Goal: Task Accomplishment & Management: Use online tool/utility

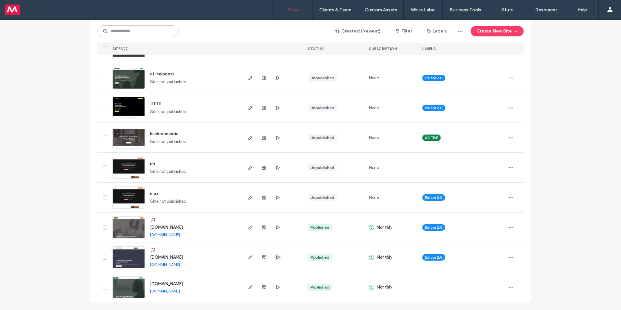
click at [275, 256] on icon "button" at bounding box center [277, 257] width 5 height 5
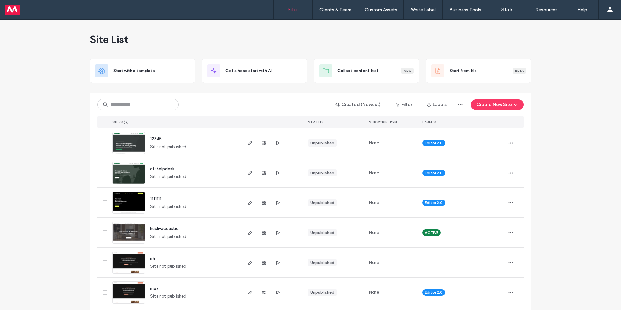
click at [286, 7] on link "Sites" at bounding box center [293, 9] width 39 height 19
click at [292, 9] on label "Sites" at bounding box center [293, 10] width 11 height 6
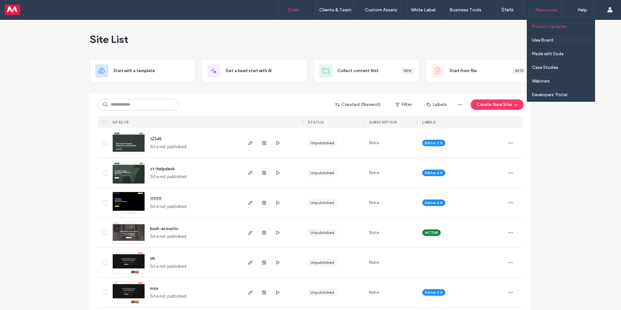
click at [543, 25] on label "Product Updates" at bounding box center [549, 26] width 35 height 5
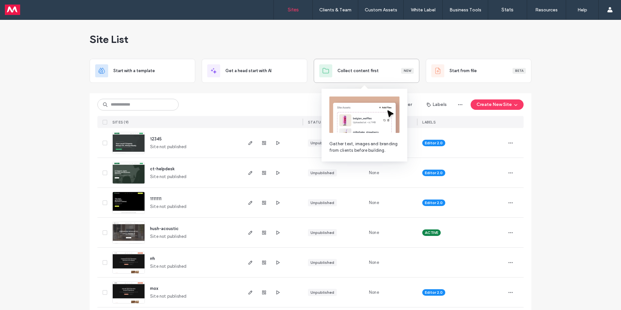
click at [355, 68] on span "Collect content first" at bounding box center [358, 71] width 41 height 6
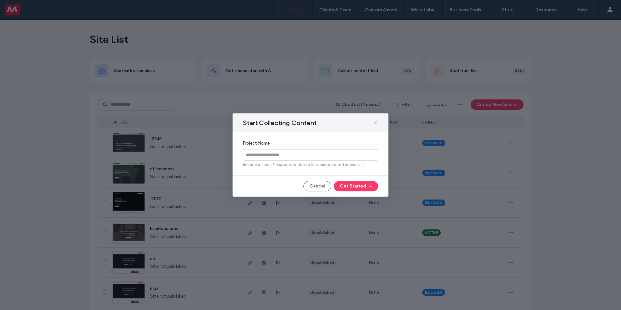
click at [294, 154] on input at bounding box center [310, 154] width 135 height 11
type input "***"
click at [334, 181] on button "Get Started" at bounding box center [356, 186] width 44 height 10
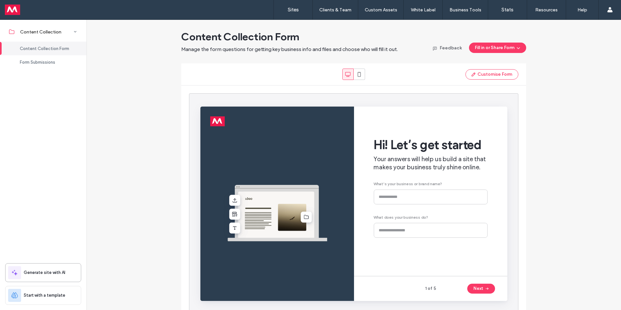
click at [47, 272] on span "Generate site with AI" at bounding box center [45, 272] width 42 height 6
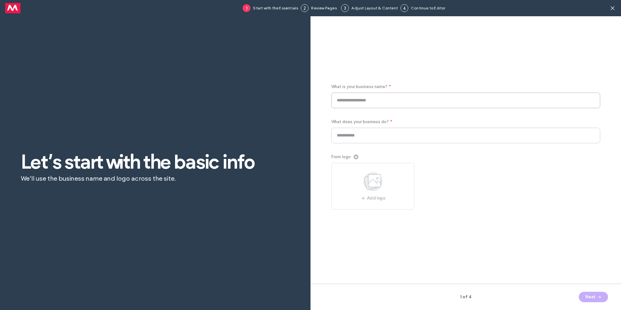
click at [339, 104] on input at bounding box center [465, 101] width 269 height 16
type input "*"
type input "**********"
click at [339, 136] on input at bounding box center [465, 136] width 269 height 16
type input "**********"
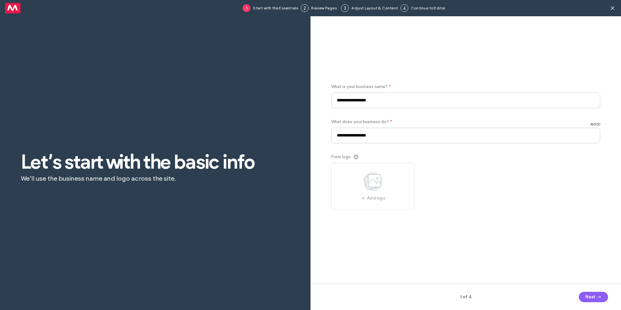
drag, startPoint x: 526, startPoint y: 216, endPoint x: 534, endPoint y: 223, distance: 10.6
click at [530, 220] on div "**********" at bounding box center [465, 154] width 269 height 250
click at [597, 294] on icon "button" at bounding box center [599, 296] width 5 height 5
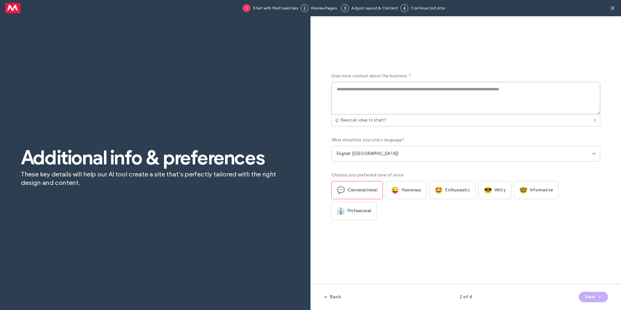
click at [354, 96] on textarea at bounding box center [465, 98] width 269 height 32
paste textarea "**********"
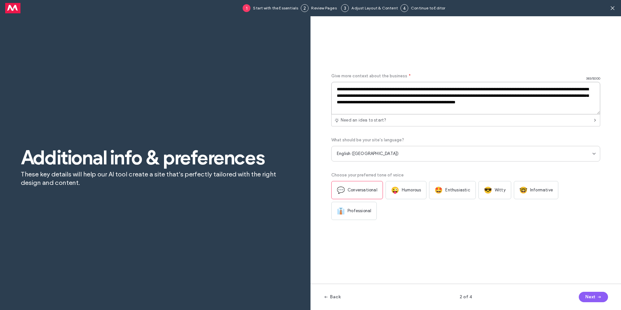
type textarea "**********"
click at [416, 236] on div "**********" at bounding box center [465, 154] width 269 height 250
click at [357, 214] on span "Professional" at bounding box center [360, 211] width 24 height 6
click at [358, 188] on span "Conversational" at bounding box center [363, 190] width 30 height 6
click at [592, 298] on button "Next" at bounding box center [593, 297] width 29 height 10
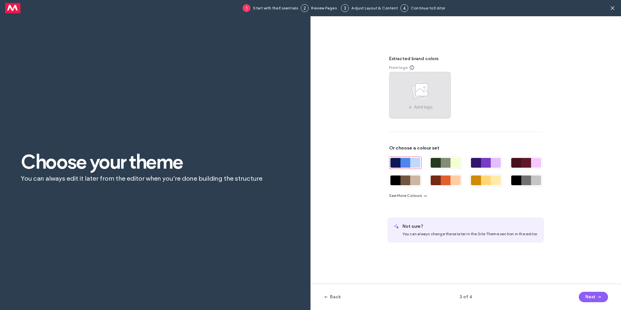
click at [411, 98] on icon at bounding box center [420, 90] width 32 height 21
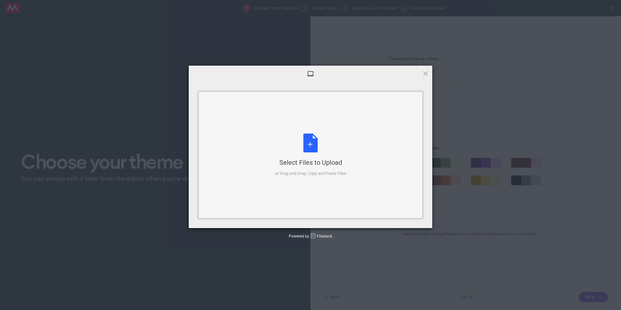
click at [316, 151] on div "Select Files to Upload or Drag and Drop, Copy and Paste Files" at bounding box center [310, 155] width 71 height 43
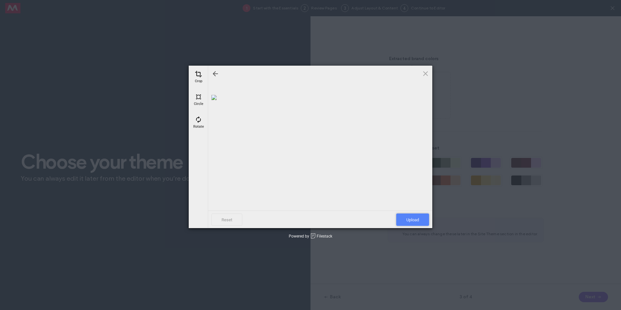
click at [411, 216] on span "Upload" at bounding box center [412, 220] width 33 height 12
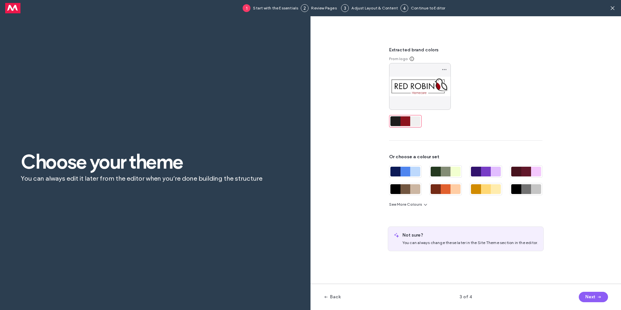
click at [399, 121] on div at bounding box center [396, 121] width 10 height 10
click at [595, 294] on button "Next" at bounding box center [593, 297] width 29 height 10
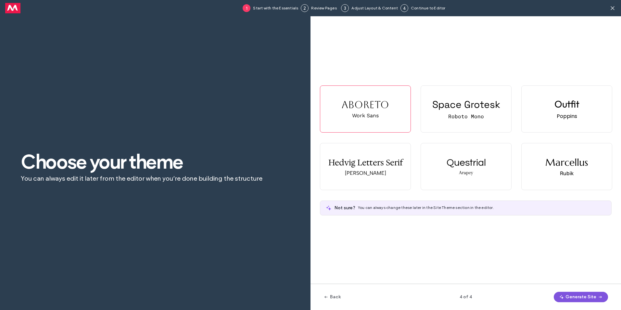
click at [586, 295] on button "Generate Site" at bounding box center [581, 297] width 54 height 10
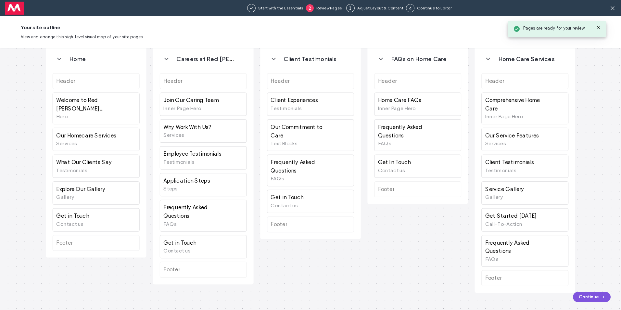
click at [589, 296] on button "Continue" at bounding box center [592, 297] width 38 height 10
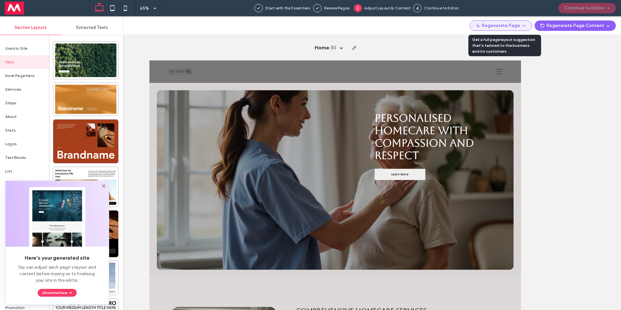
click at [506, 26] on button "Regenerate Page" at bounding box center [501, 25] width 62 height 10
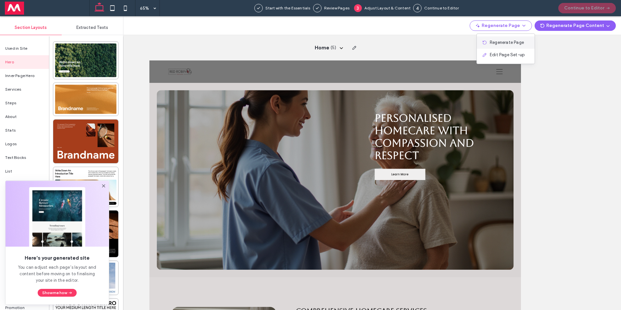
click at [507, 41] on span "Regenerate Page" at bounding box center [507, 42] width 34 height 6
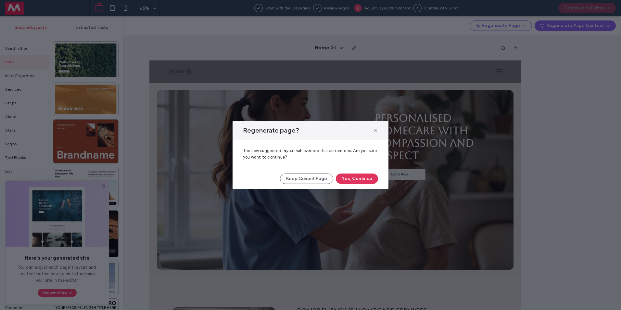
click at [363, 178] on button "Yes, Continue" at bounding box center [357, 179] width 42 height 10
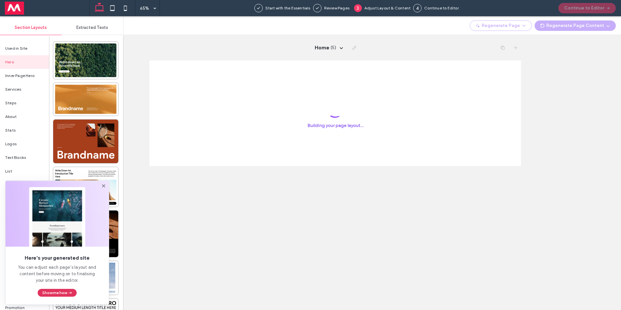
click at [54, 291] on button "Show me how" at bounding box center [57, 293] width 39 height 8
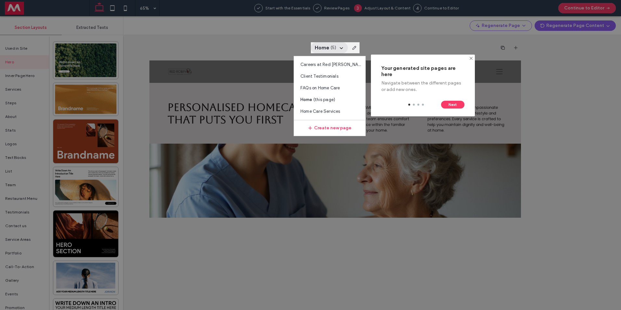
click at [452, 107] on button "Next" at bounding box center [452, 105] width 23 height 8
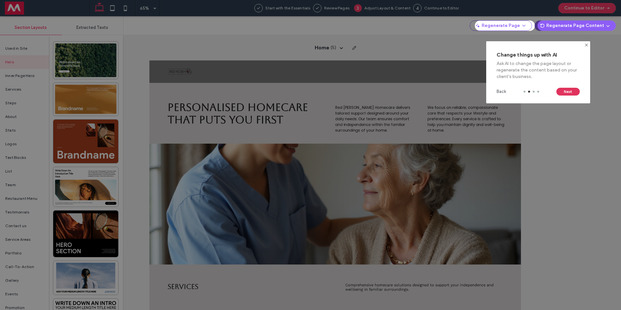
click at [569, 91] on button "Next" at bounding box center [568, 92] width 23 height 8
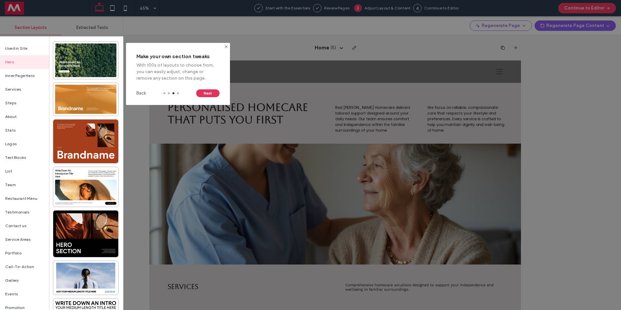
click at [212, 94] on button "Next" at bounding box center [207, 93] width 23 height 8
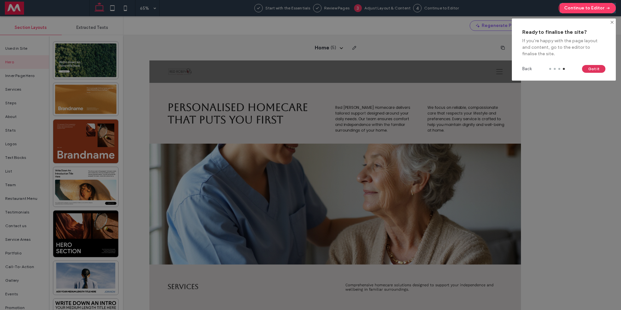
click at [589, 70] on button "Got it" at bounding box center [593, 69] width 23 height 8
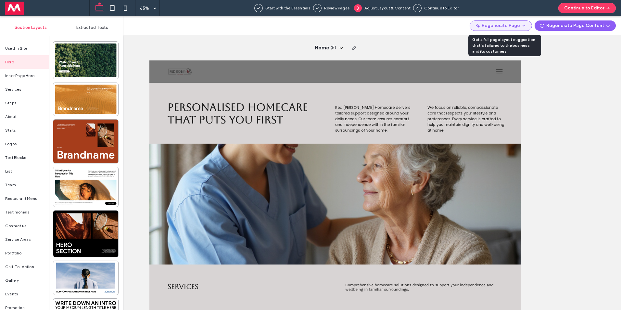
click at [521, 23] on button "Regenerate Page" at bounding box center [501, 25] width 62 height 10
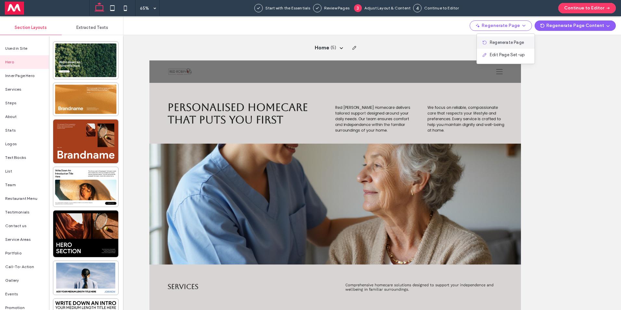
click at [516, 39] on span "Regenerate Page" at bounding box center [507, 42] width 34 height 6
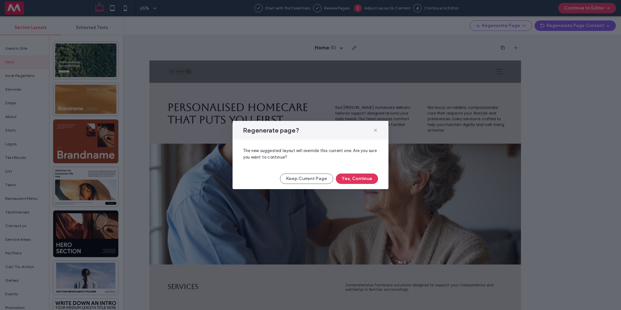
click at [347, 179] on button "Yes, Continue" at bounding box center [357, 179] width 42 height 10
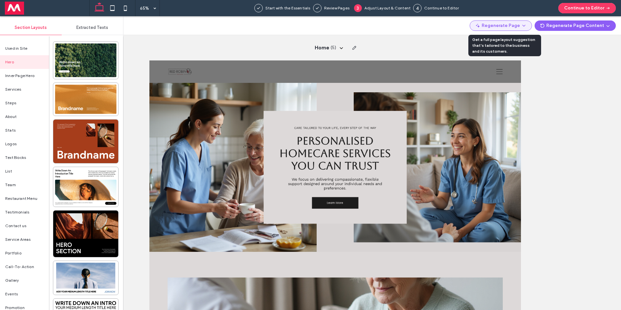
click at [513, 28] on button "Regenerate Page" at bounding box center [501, 25] width 62 height 10
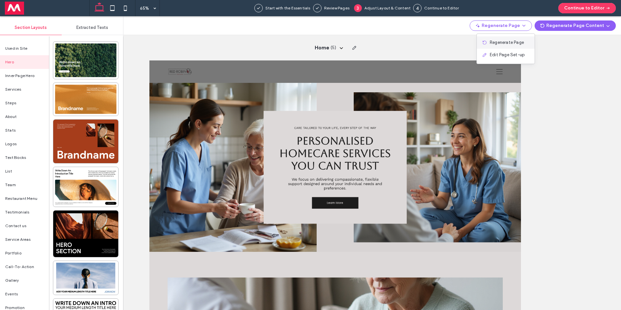
click at [510, 43] on span "Regenerate Page" at bounding box center [507, 42] width 34 height 6
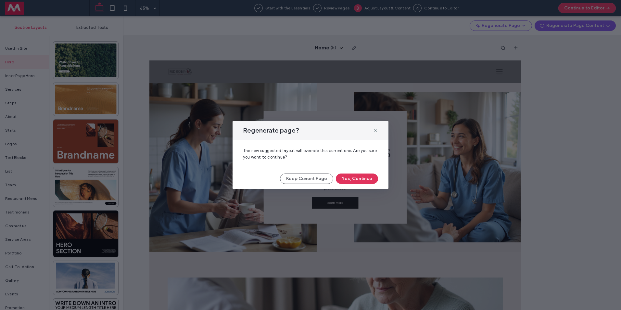
click at [366, 175] on button "Yes, Continue" at bounding box center [357, 179] width 42 height 10
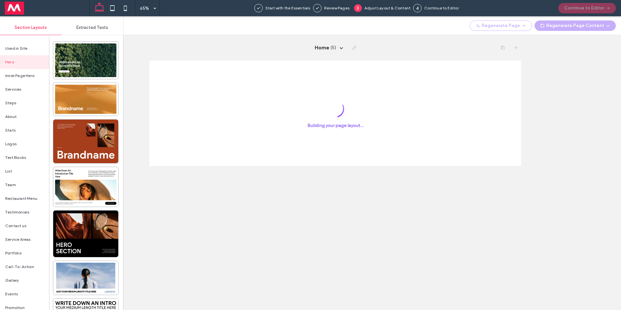
click at [86, 28] on span "Extracted Texts" at bounding box center [92, 27] width 32 height 5
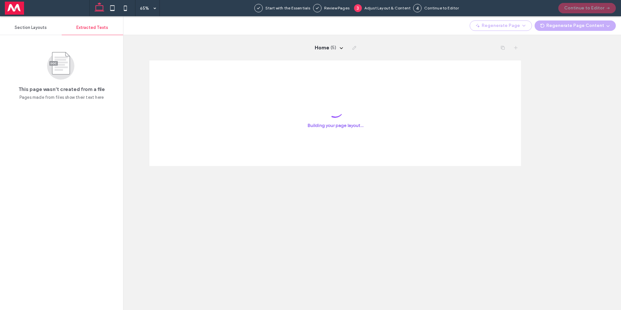
click at [32, 27] on span "Section Layouts" at bounding box center [31, 27] width 32 height 5
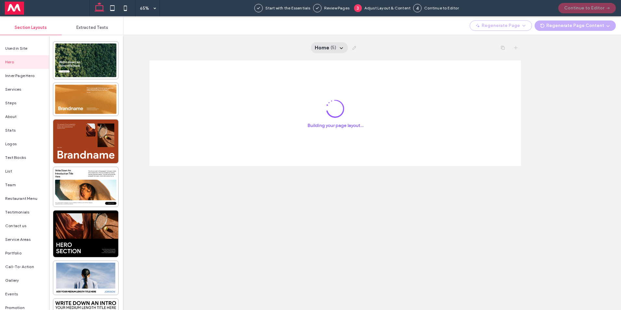
click at [341, 48] on icon at bounding box center [341, 47] width 5 height 5
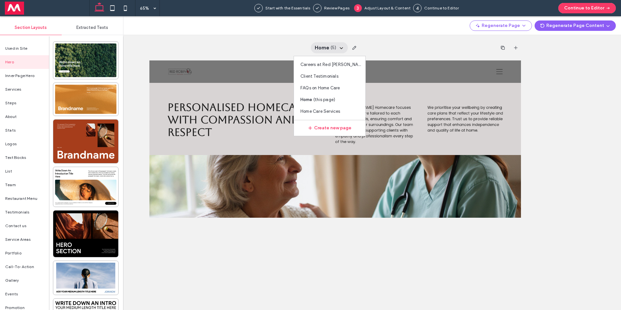
click at [341, 48] on icon at bounding box center [341, 47] width 5 height 5
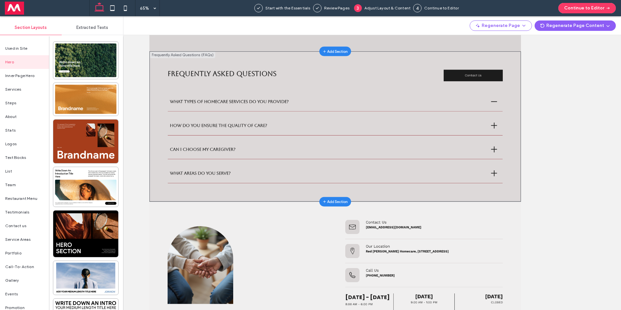
scroll to position [999, 0]
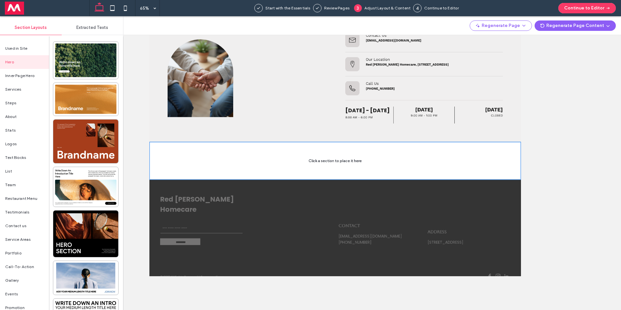
click at [28, 27] on span "Section Layouts" at bounding box center [31, 27] width 32 height 5
click at [20, 47] on span "Used in Site" at bounding box center [16, 48] width 22 height 6
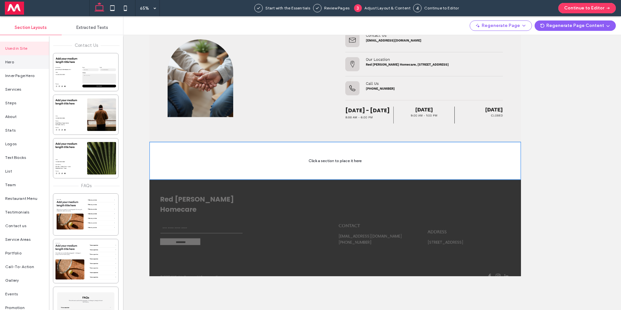
click at [19, 66] on div "Hero" at bounding box center [24, 62] width 49 height 14
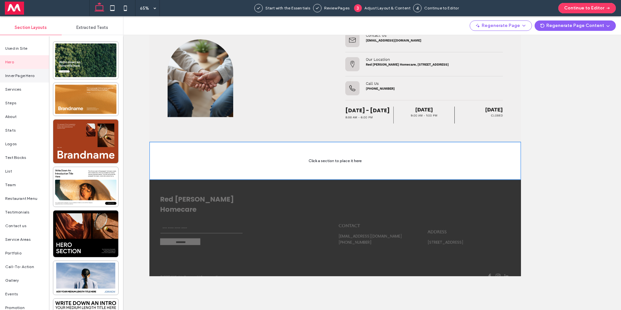
click at [12, 79] on div "Inner Page Hero" at bounding box center [24, 76] width 49 height 14
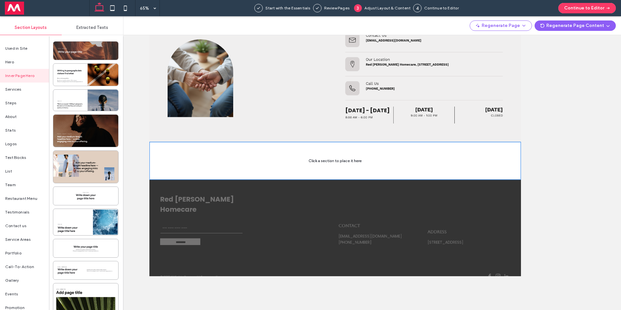
click at [63, 51] on div at bounding box center [85, 51] width 65 height 18
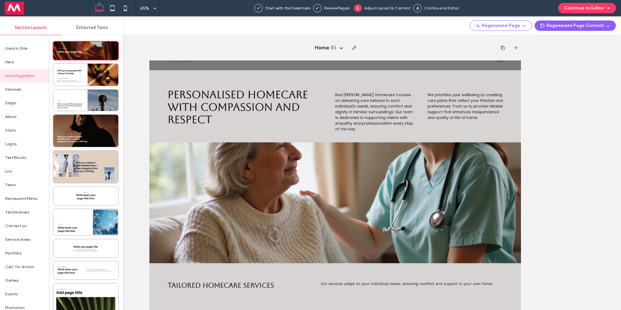
scroll to position [0, 0]
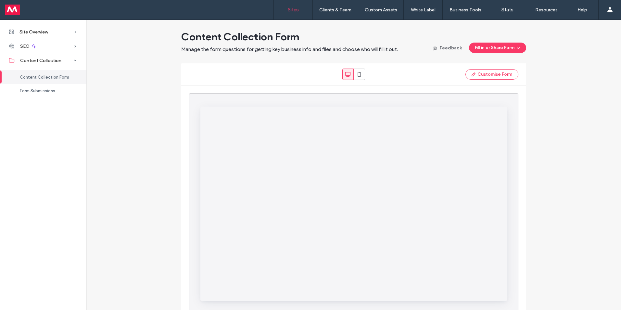
click at [292, 9] on label "Sites" at bounding box center [293, 10] width 11 height 6
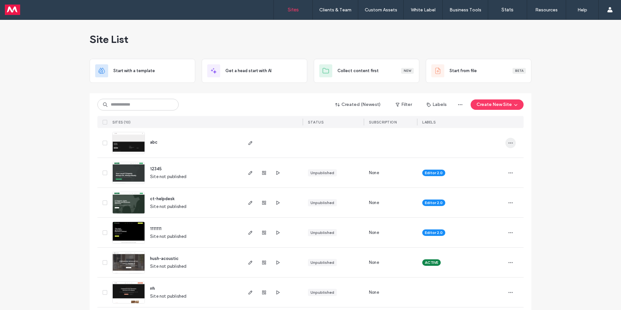
click at [508, 143] on icon "button" at bounding box center [510, 142] width 5 height 5
click at [487, 159] on span "Delete Site" at bounding box center [479, 160] width 22 height 6
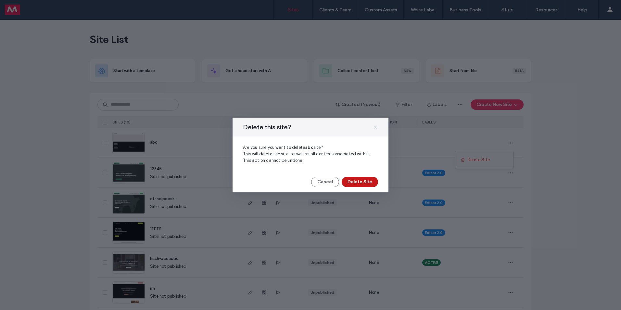
click at [360, 184] on button "Delete Site" at bounding box center [360, 182] width 36 height 10
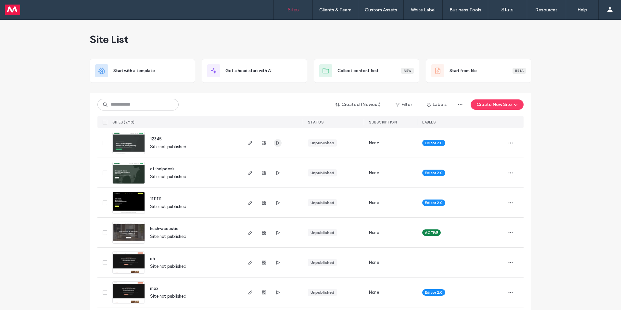
click at [276, 143] on icon "button" at bounding box center [277, 142] width 5 height 5
